Goal: Task Accomplishment & Management: Complete application form

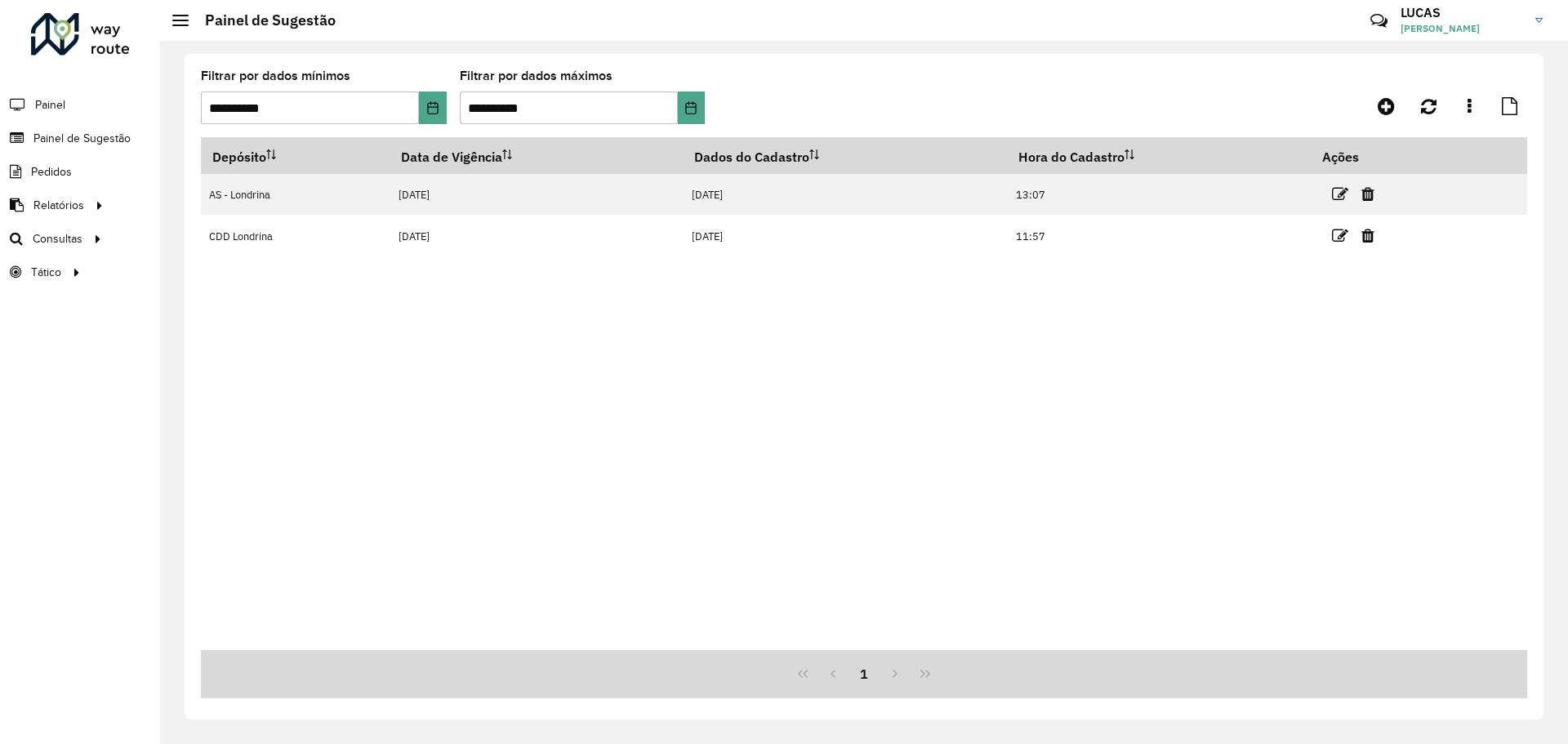
click at [1438, 22] on font "LUCAS SOUZA COSTA" at bounding box center [1440, 28] width 79 height 13
click at [1465, 136] on font "Encerrar sessão" at bounding box center [1460, 131] width 82 height 15
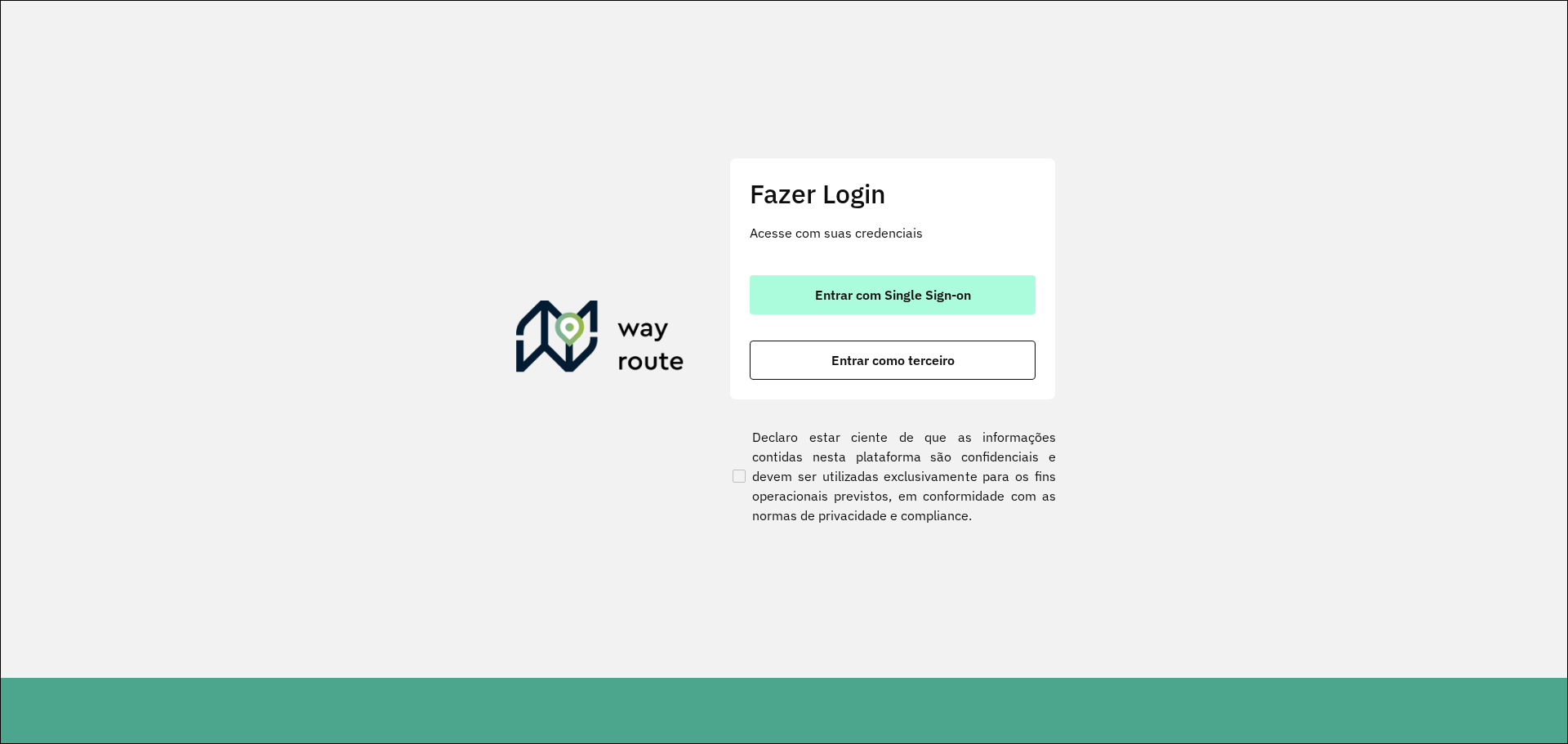
click at [876, 299] on span "Entrar com Single Sign-on" at bounding box center [892, 295] width 156 height 13
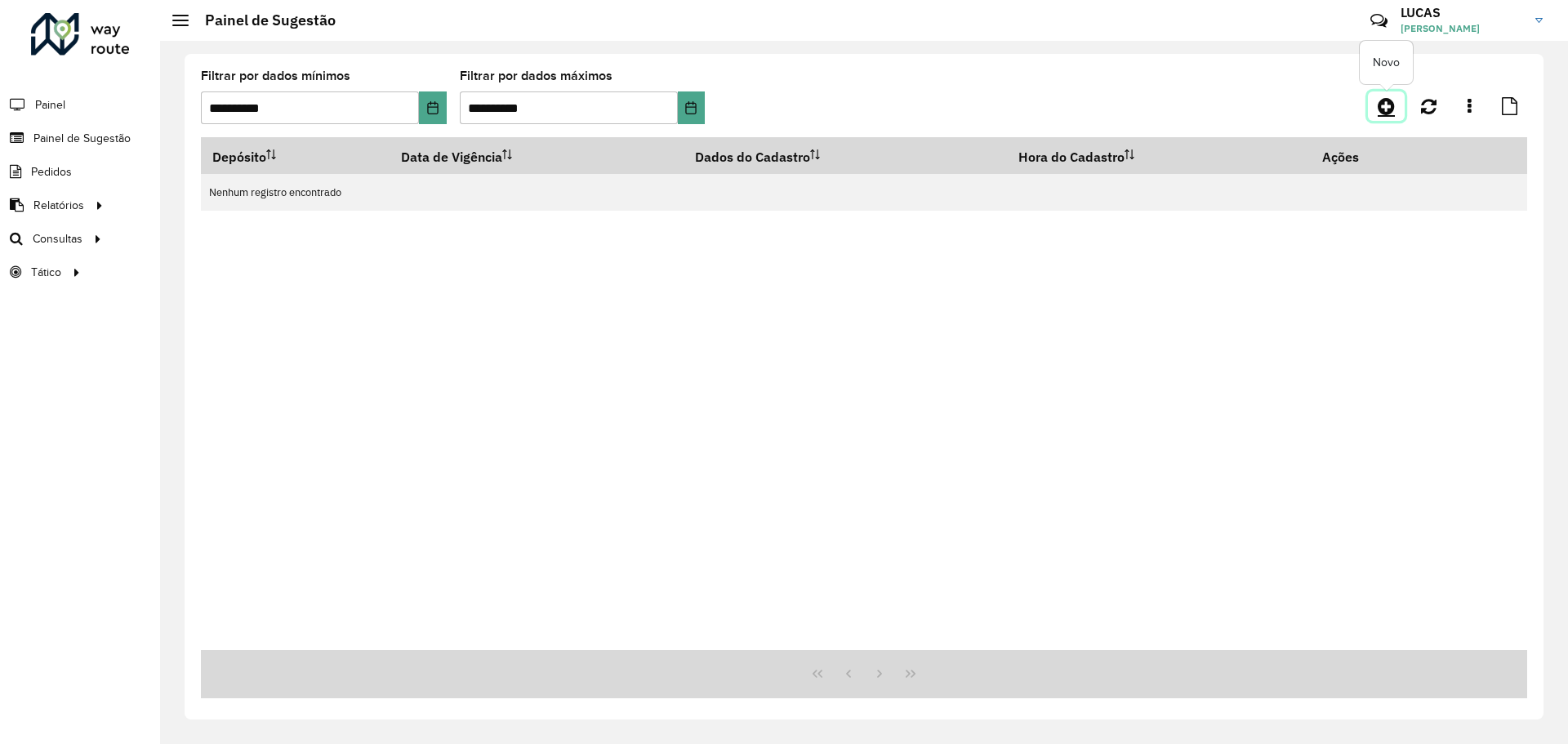
click at [1385, 114] on icon at bounding box center [1386, 106] width 18 height 19
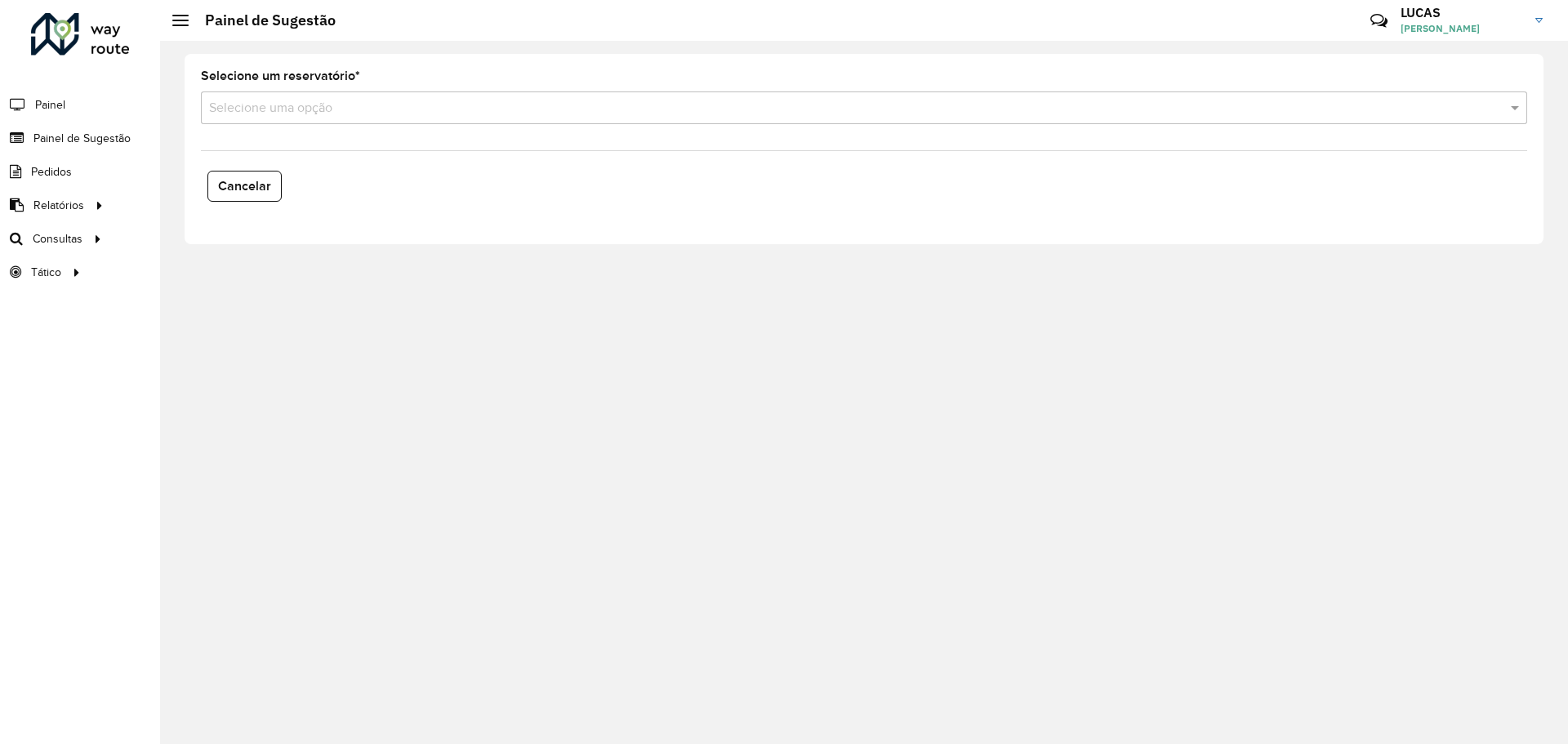
click at [257, 119] on div "Selecione uma opção" at bounding box center [864, 108] width 1326 height 33
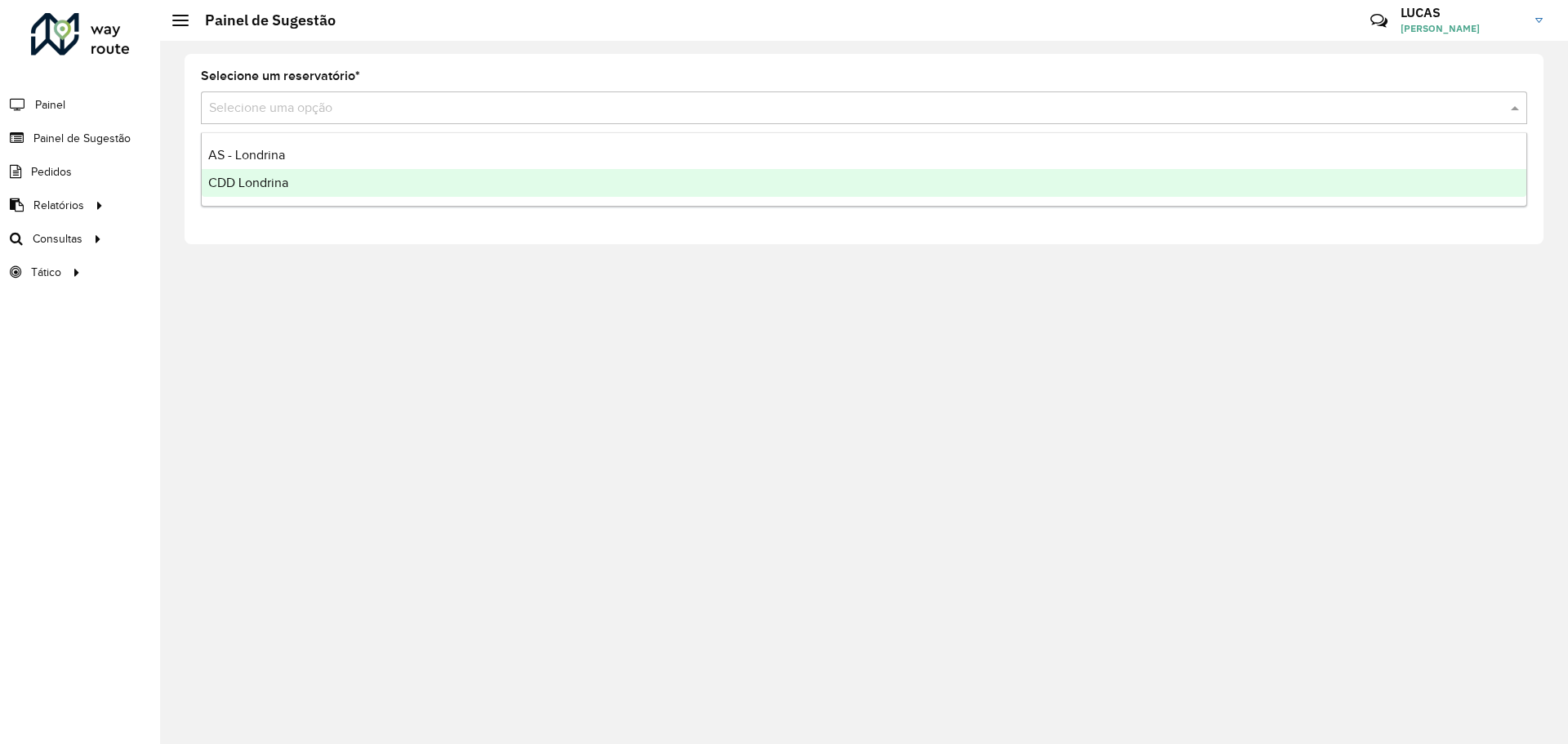
click at [253, 184] on font "CDD Londrina" at bounding box center [249, 182] width 80 height 14
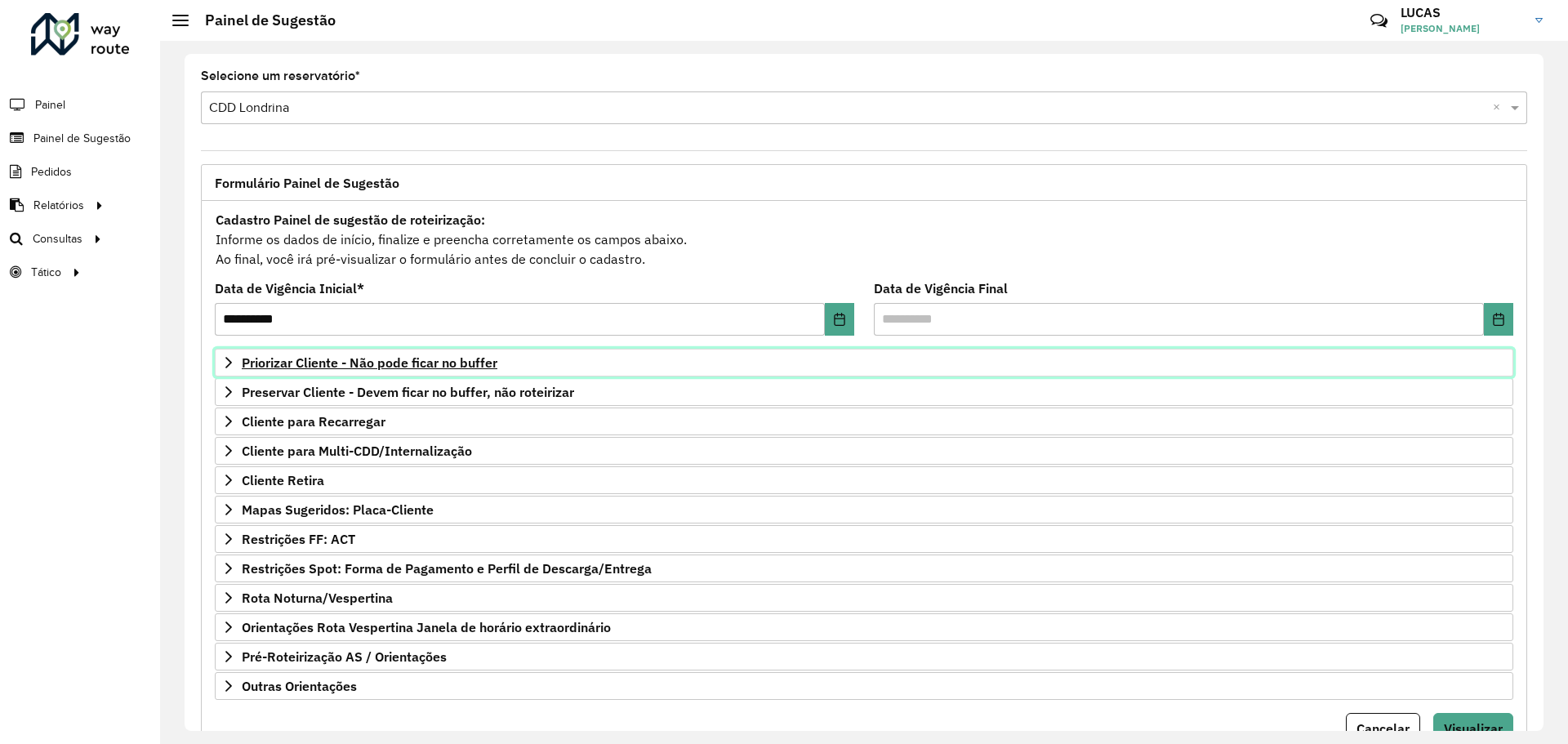
click at [304, 364] on font "Priorizar Cliente - Não pode ficar no buffer" at bounding box center [369, 363] width 255 height 17
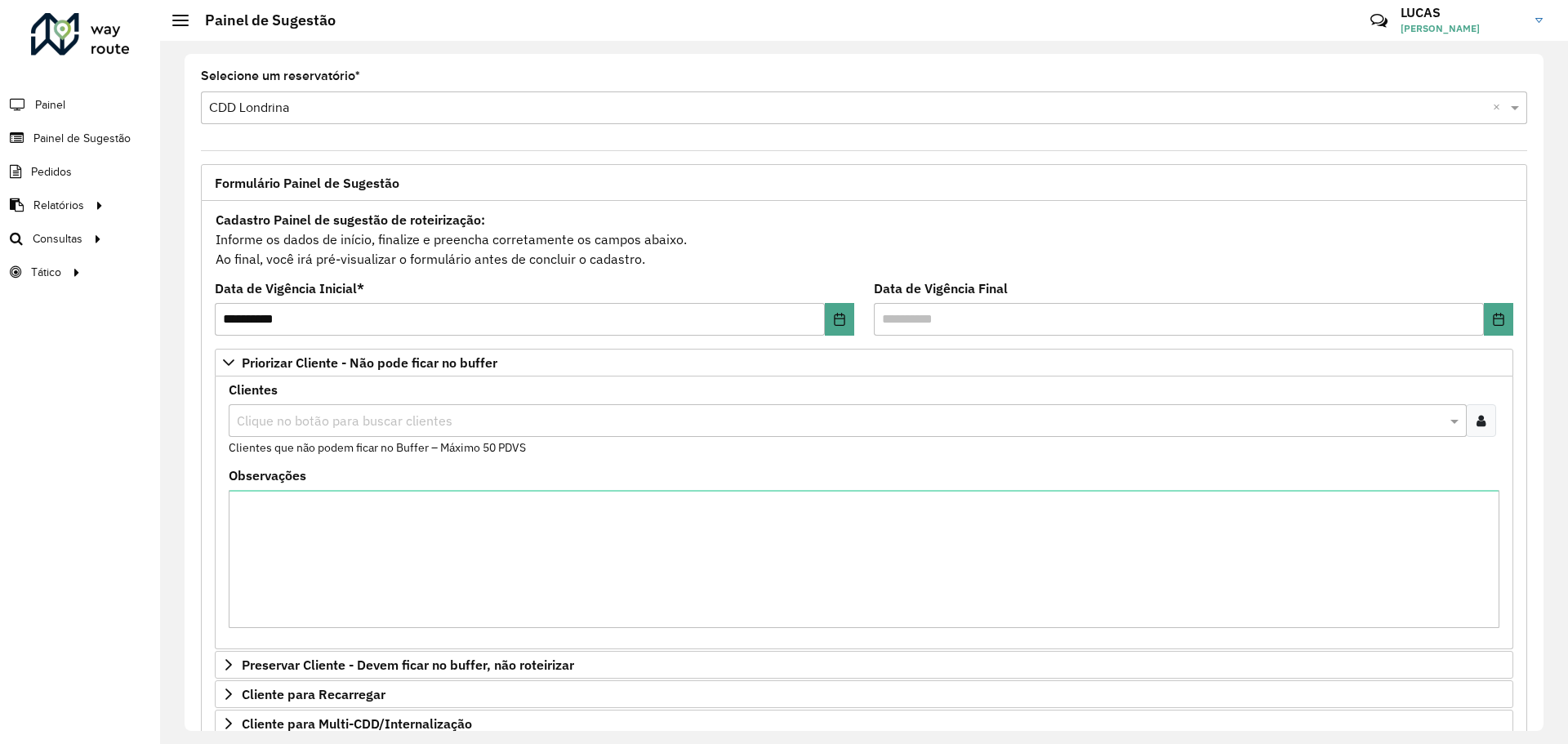
click at [305, 420] on input "text" at bounding box center [839, 420] width 1214 height 19
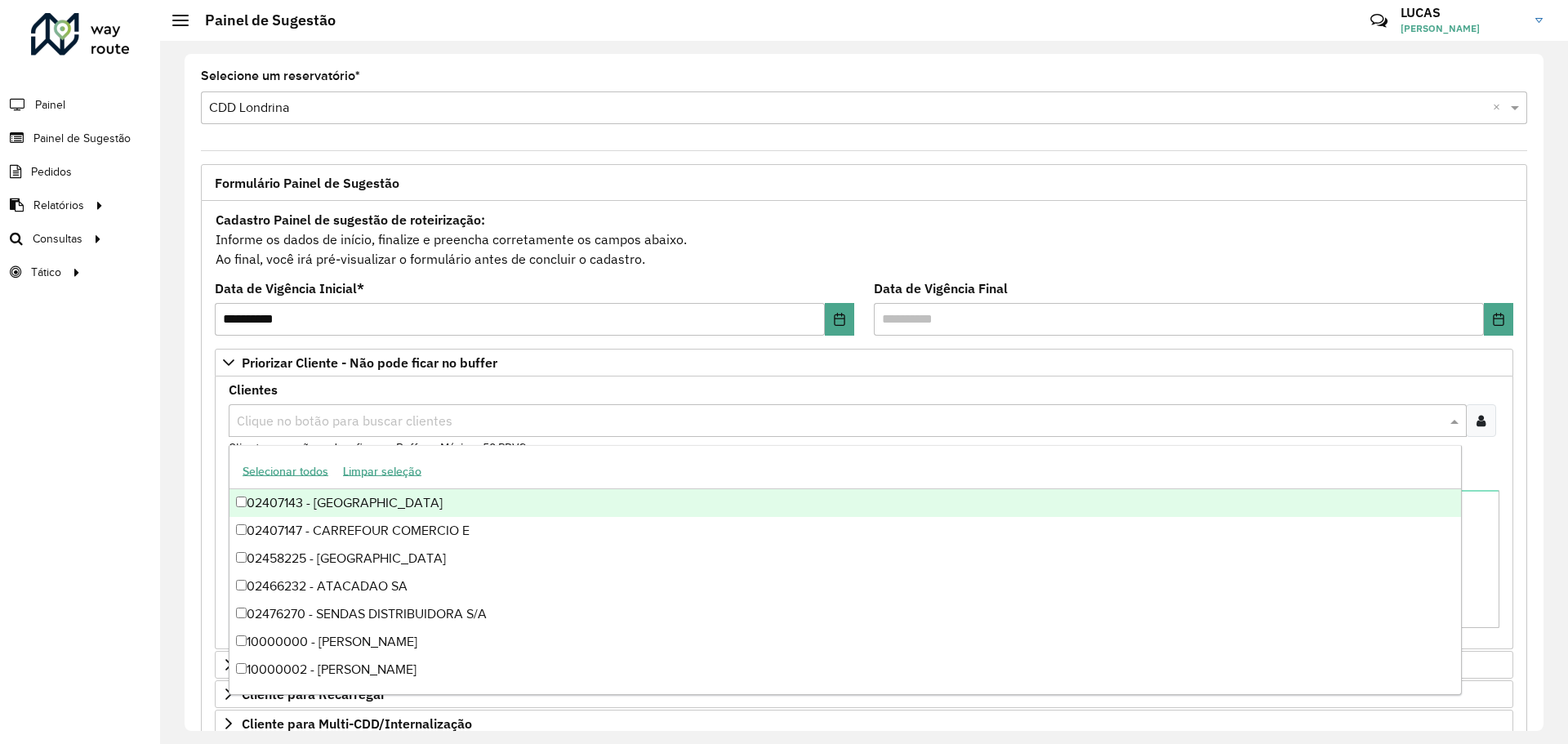
paste input "*****"
type input "*****"
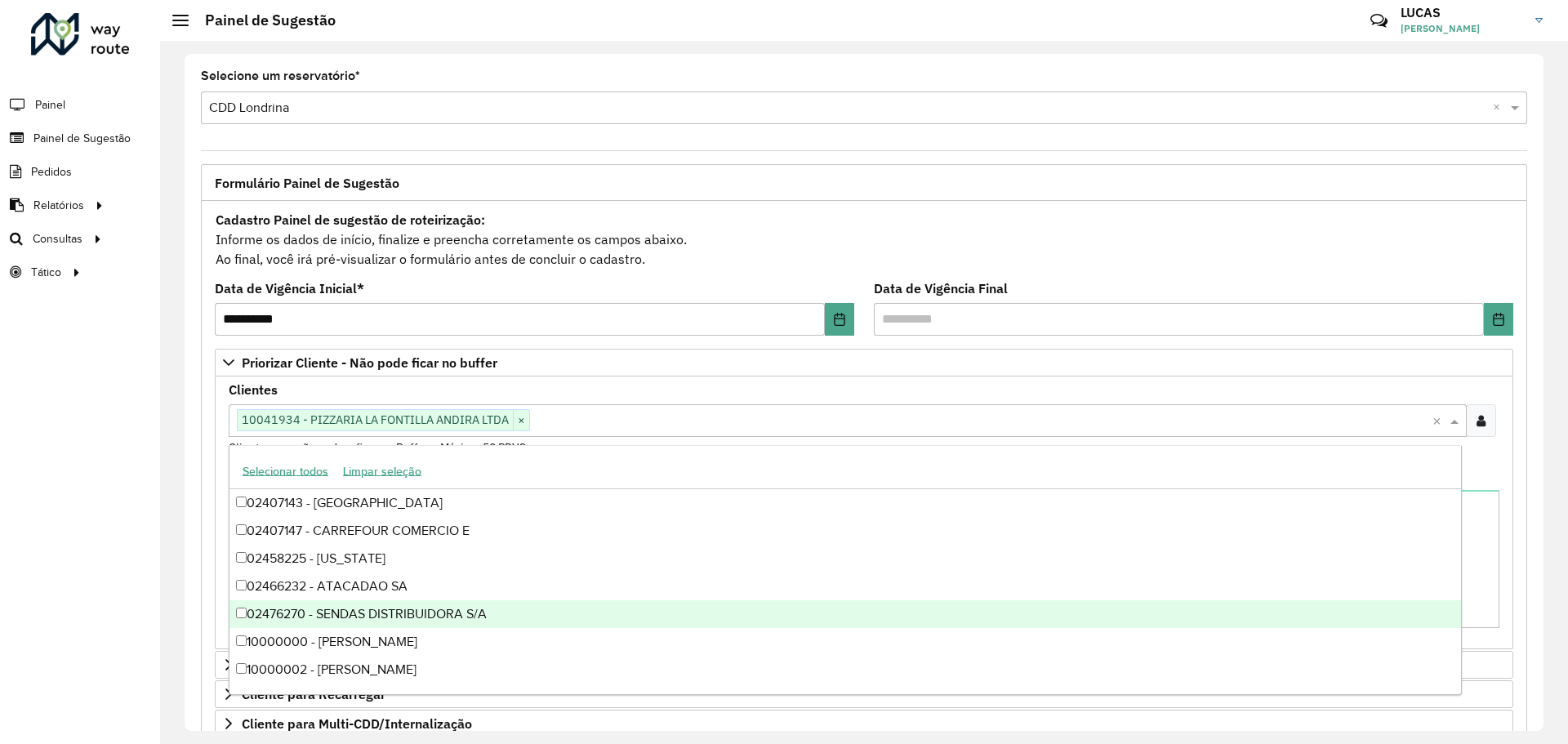
click at [1473, 466] on formly-field "Clientes Clique no botão para buscar clientes 10041934 - PIZZARIA LA FONTILLA A…" at bounding box center [863, 426] width 1290 height 86
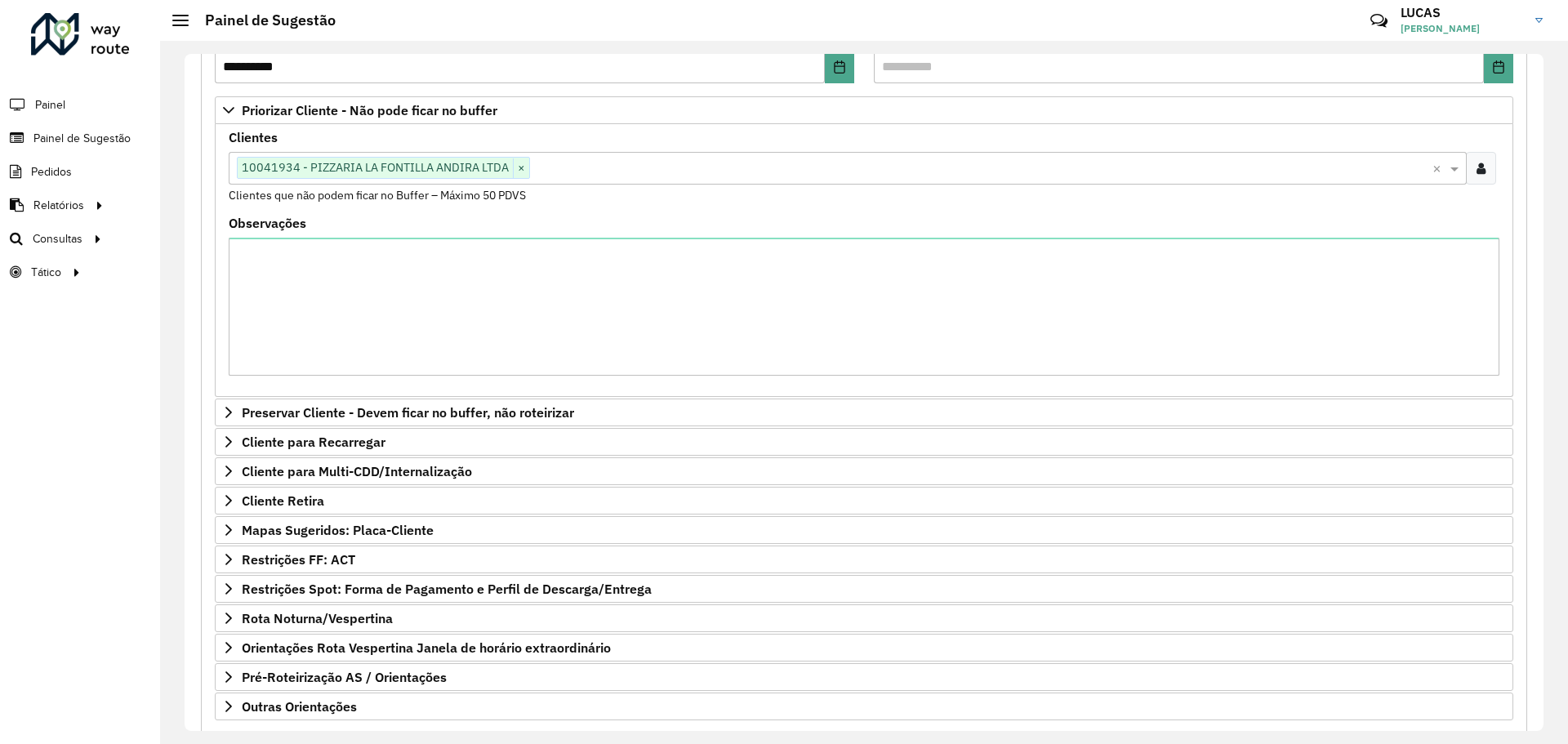
scroll to position [343, 0]
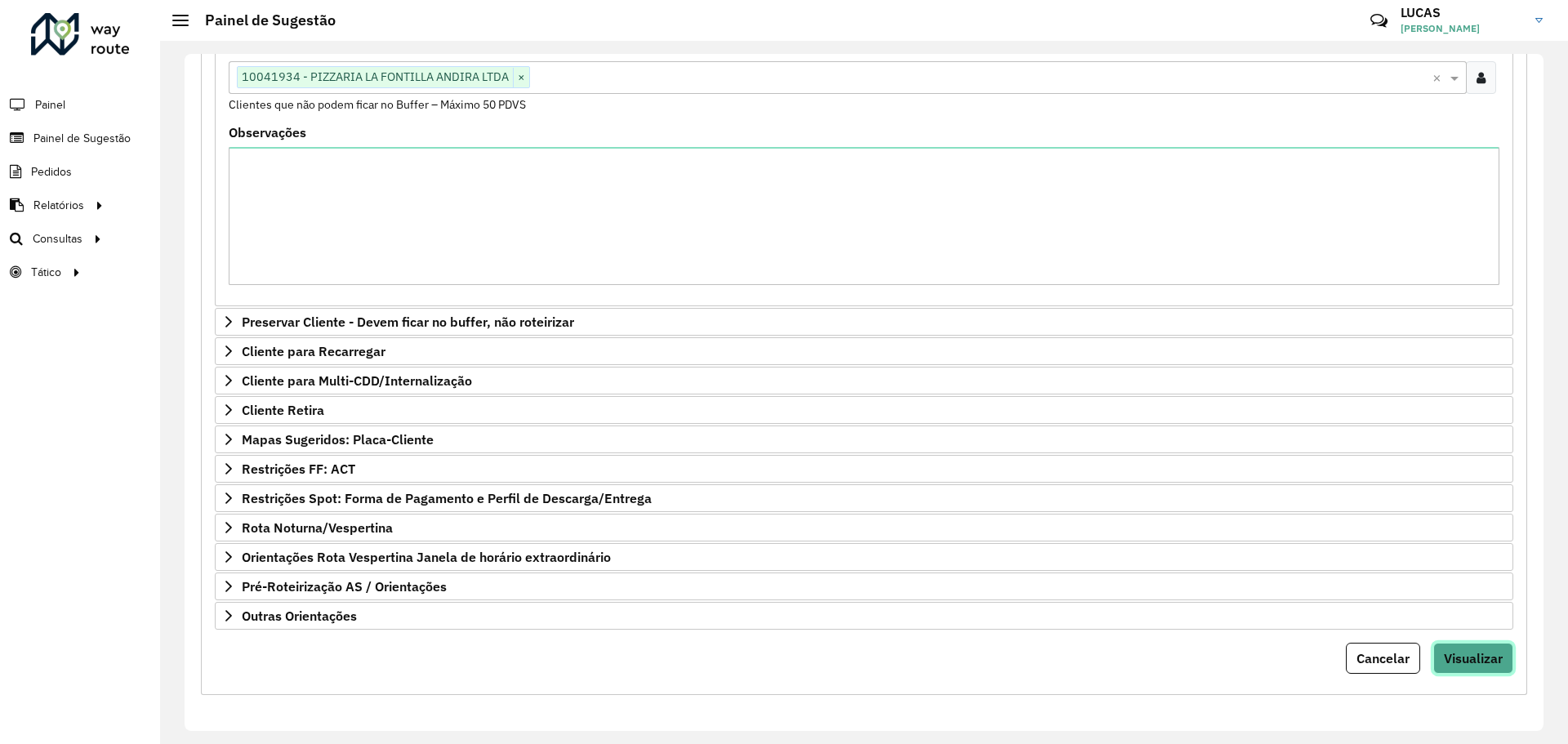
click at [1480, 647] on button "Visualizar" at bounding box center [1473, 658] width 80 height 31
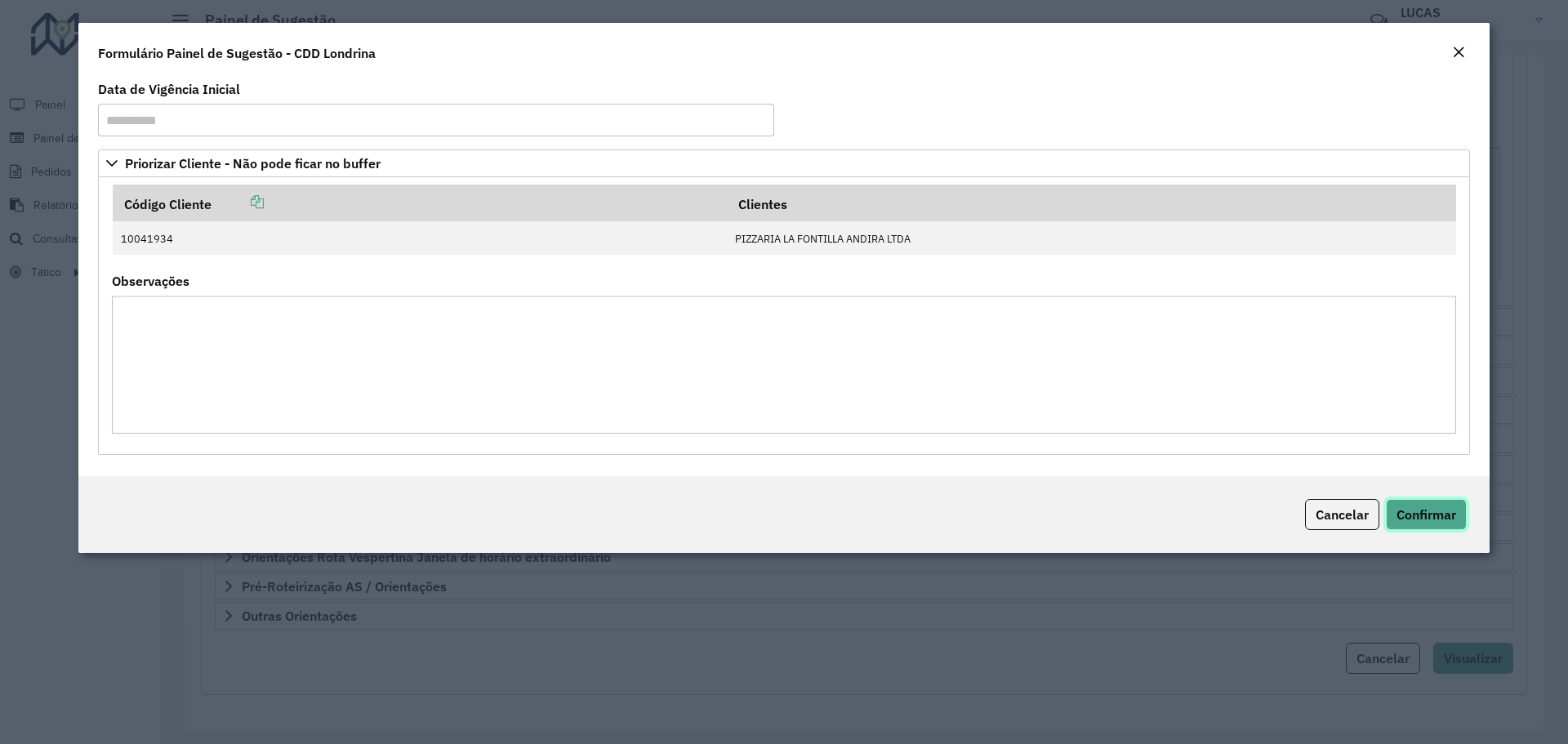
click at [1425, 520] on font "Confirmar" at bounding box center [1425, 515] width 59 height 17
